Goal: Task Accomplishment & Management: Manage account settings

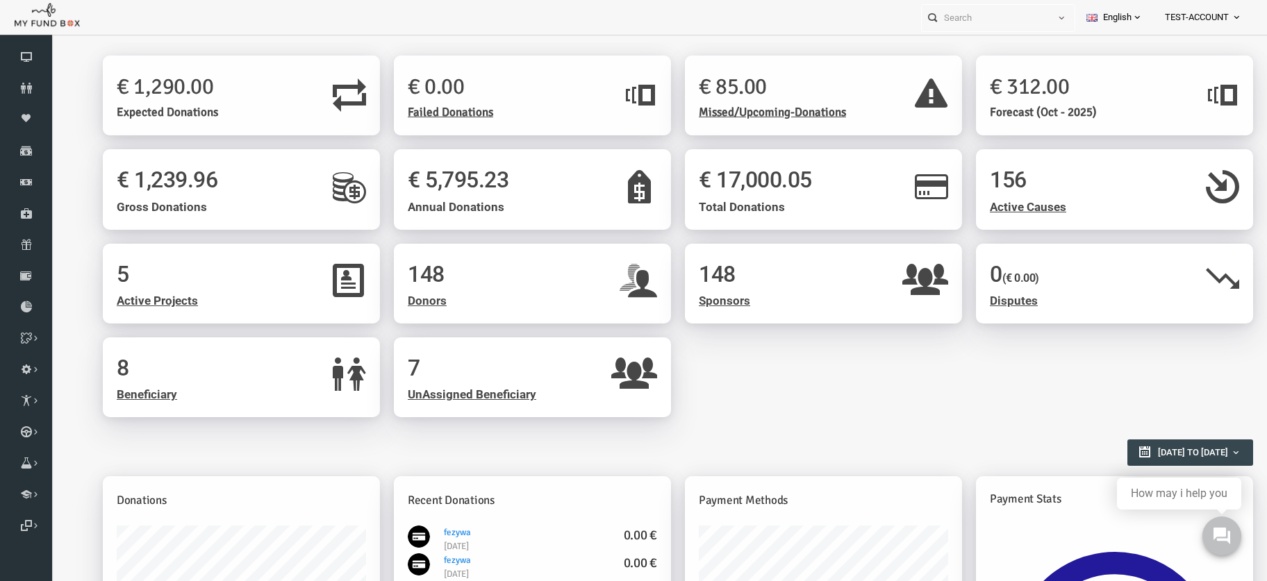
click at [1195, 20] on span "TEST-ACCOUNT" at bounding box center [1197, 18] width 64 height 24
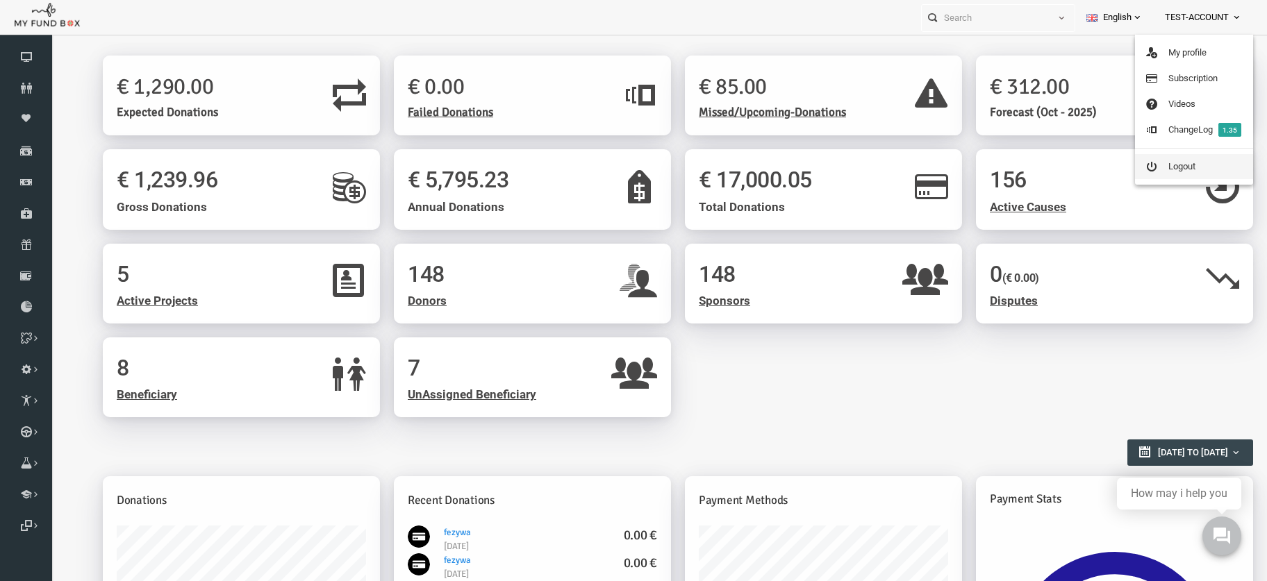
click at [1179, 161] on link "Logout" at bounding box center [1194, 166] width 118 height 25
